Goal: Task Accomplishment & Management: Manage account settings

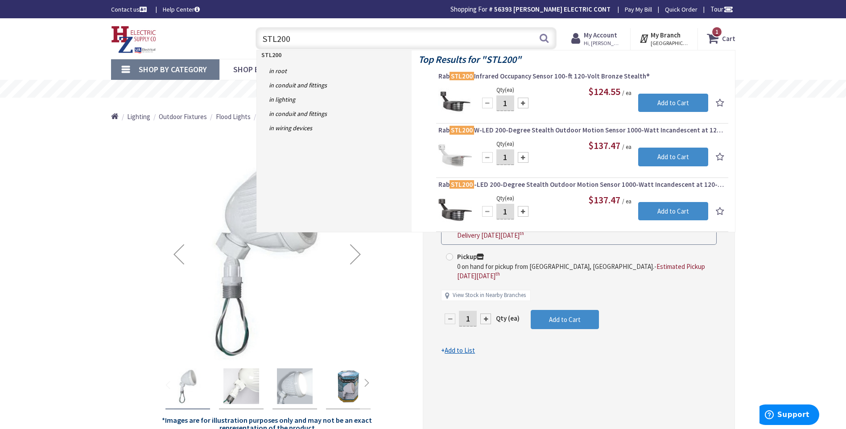
click at [554, 129] on span "Rab STL200 W-LED 200-Degree Stealth Outdoor Motion Sensor 1000-Watt Incandescen…" at bounding box center [582, 130] width 288 height 9
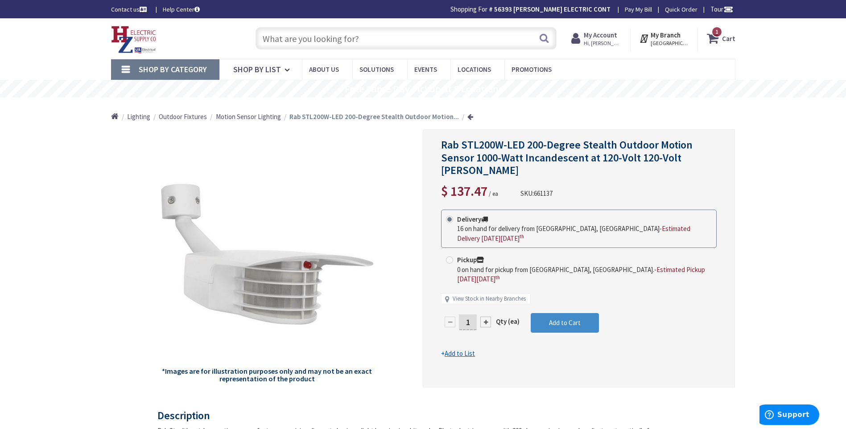
click at [338, 41] on input "text" at bounding box center [406, 38] width 301 height 22
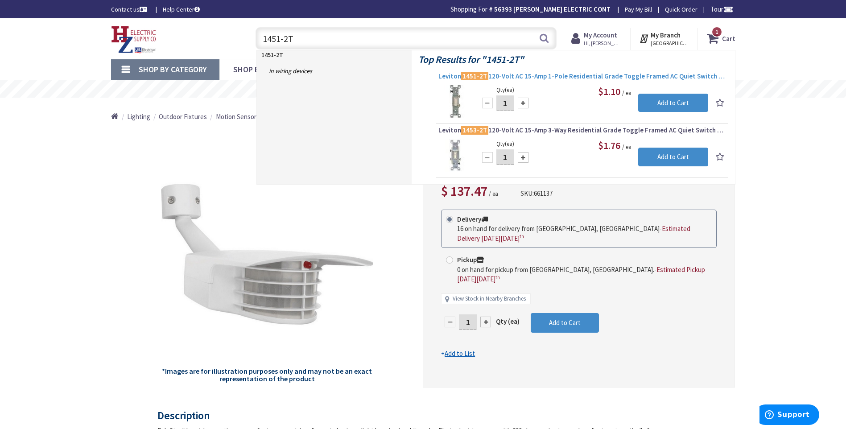
type input "1451-2T"
click at [529, 74] on span "Leviton 1451-2T 120-Volt AC 15-Amp 1-Pole Residential Grade Toggle Framed AC Qu…" at bounding box center [582, 76] width 288 height 9
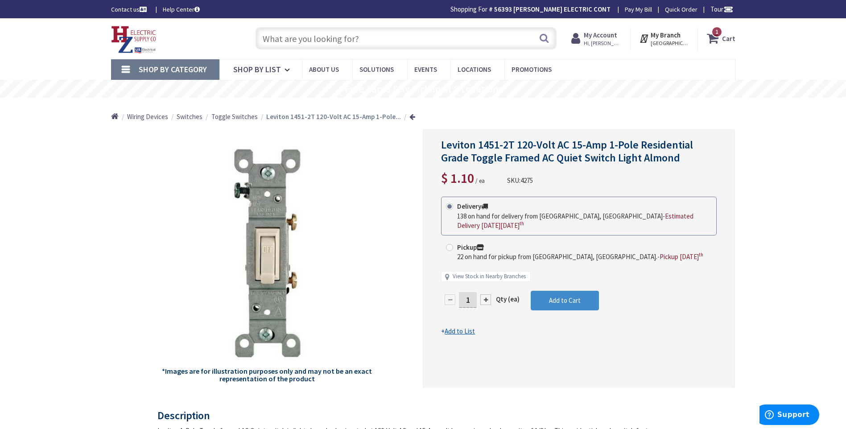
click at [279, 41] on input "text" at bounding box center [406, 38] width 301 height 22
click at [592, 35] on strong "My Account" at bounding box center [600, 35] width 33 height 8
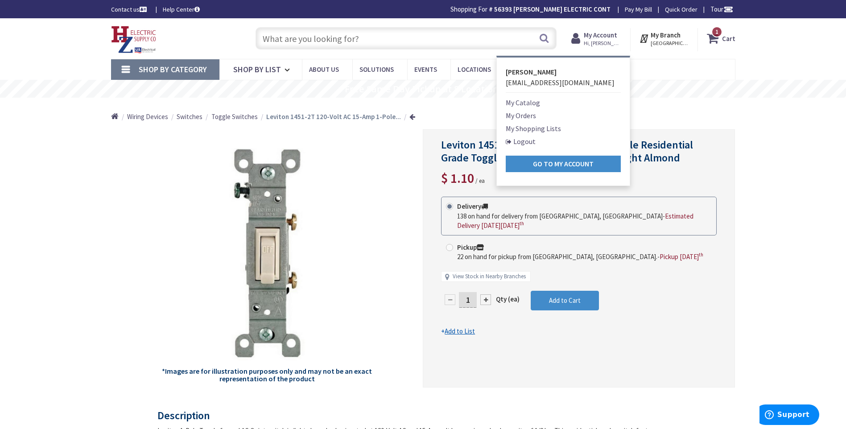
click at [522, 143] on link "Logout" at bounding box center [521, 141] width 30 height 11
